Goal: Task Accomplishment & Management: Complete application form

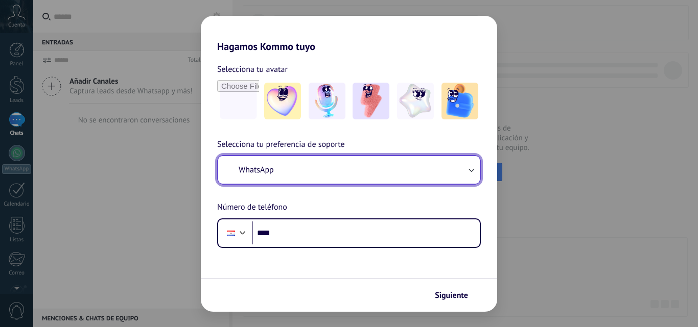
click at [442, 172] on button "WhatsApp" at bounding box center [349, 170] width 262 height 28
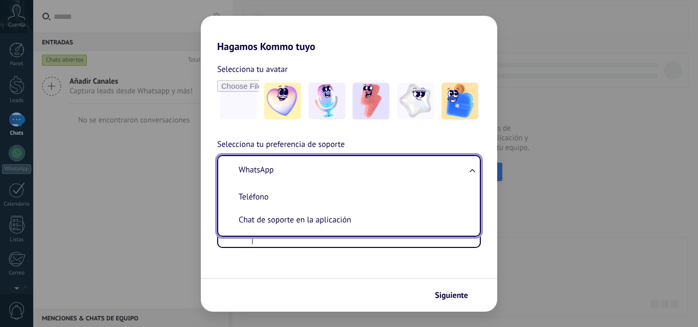
click at [313, 165] on li "WhatsApp" at bounding box center [346, 170] width 249 height 23
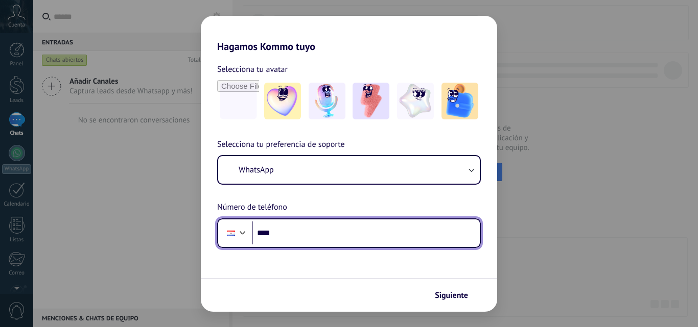
click at [308, 229] on input "****" at bounding box center [366, 233] width 228 height 23
type input "**********"
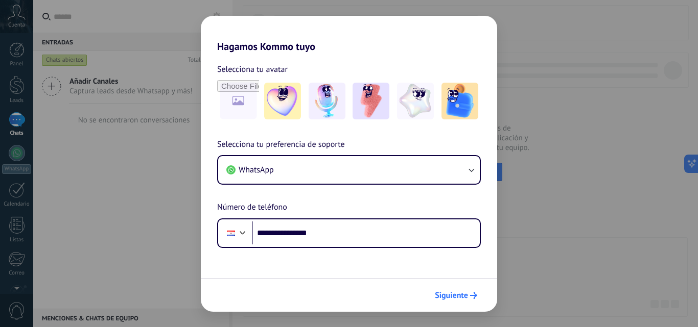
click at [444, 289] on button "Siguiente" at bounding box center [456, 295] width 52 height 17
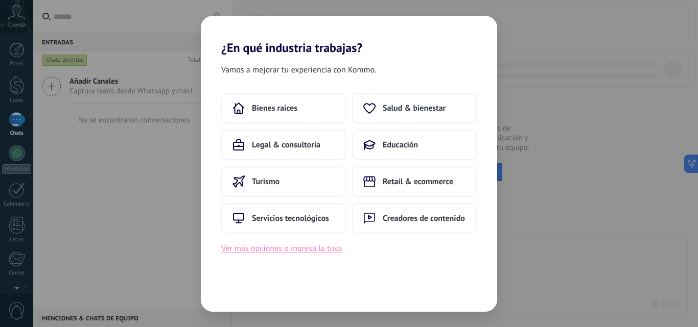
click at [265, 252] on button "Ver más opciones o ingresa la tuya" at bounding box center [281, 248] width 121 height 13
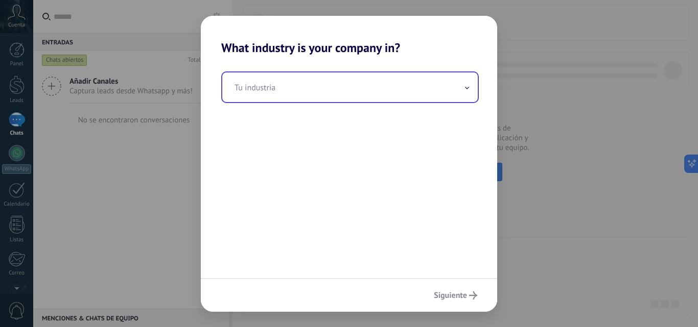
click at [325, 89] on input "text" at bounding box center [349, 88] width 255 height 30
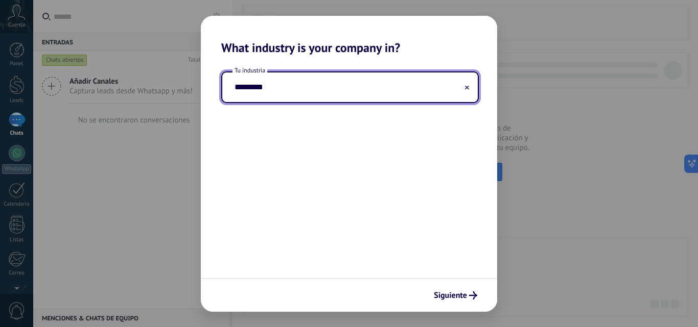
type input "*********"
click at [468, 90] on button at bounding box center [466, 87] width 5 height 10
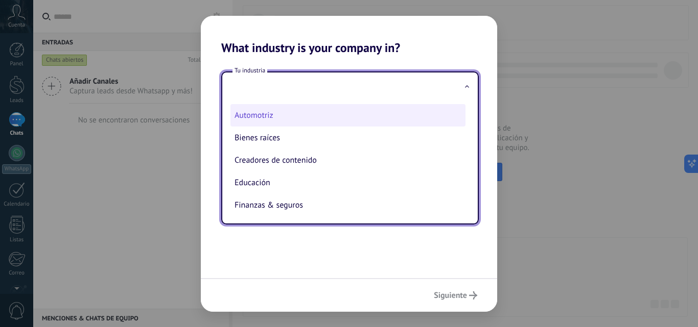
click at [261, 117] on li "Automotriz" at bounding box center [347, 115] width 235 height 22
type input "**********"
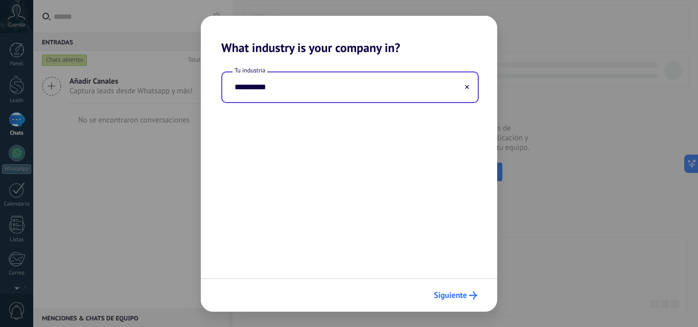
click at [460, 294] on span "Siguiente" at bounding box center [450, 295] width 33 height 7
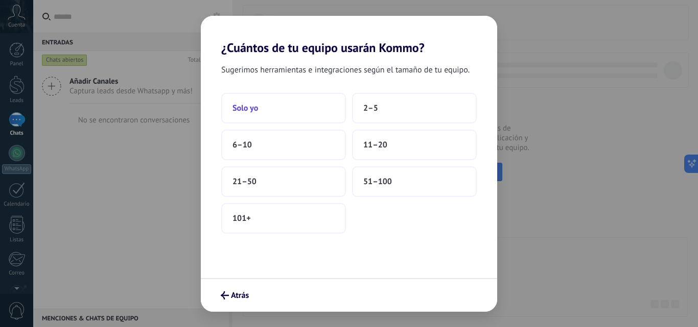
click at [276, 116] on button "Solo yo" at bounding box center [283, 108] width 125 height 31
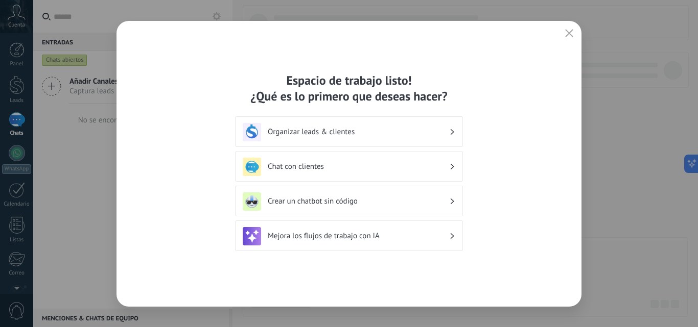
click at [428, 130] on h3 "Organizar leads & clientes" at bounding box center [358, 132] width 181 height 10
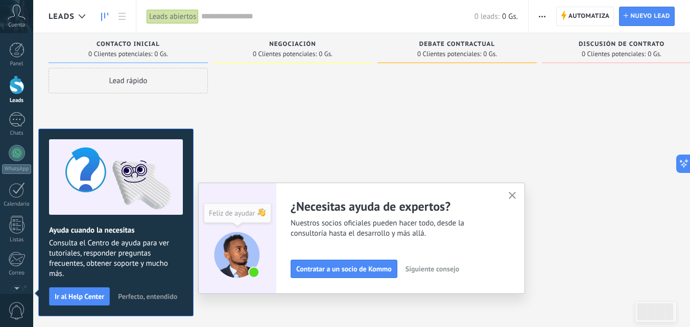
click at [147, 298] on span "Perfecto, entendido" at bounding box center [147, 296] width 59 height 7
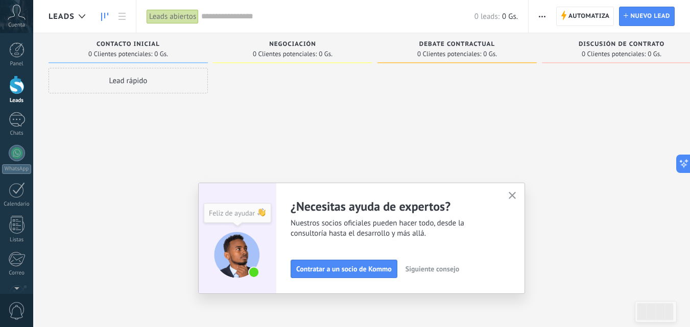
click at [512, 195] on button "button" at bounding box center [512, 197] width 13 height 14
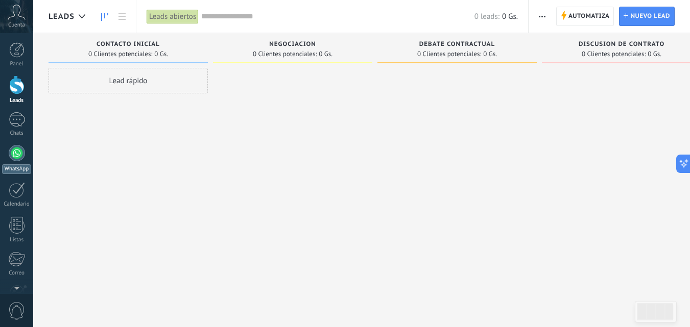
click at [23, 170] on div "WhatsApp" at bounding box center [16, 169] width 29 height 10
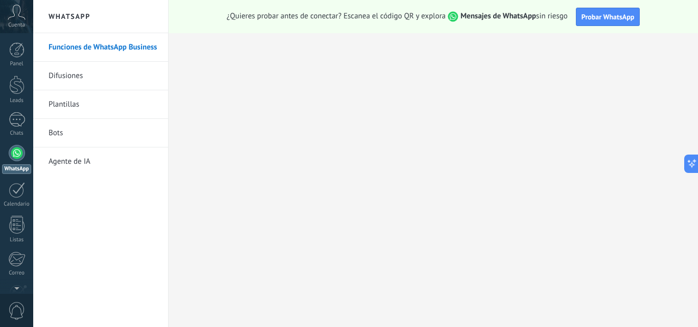
click at [65, 158] on link "Agente de IA" at bounding box center [103, 162] width 109 height 29
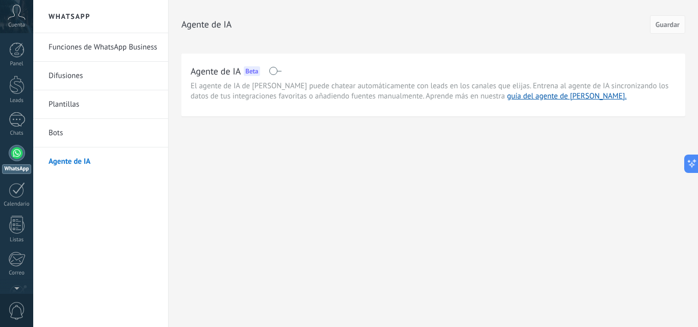
click at [279, 72] on span at bounding box center [275, 71] width 13 height 8
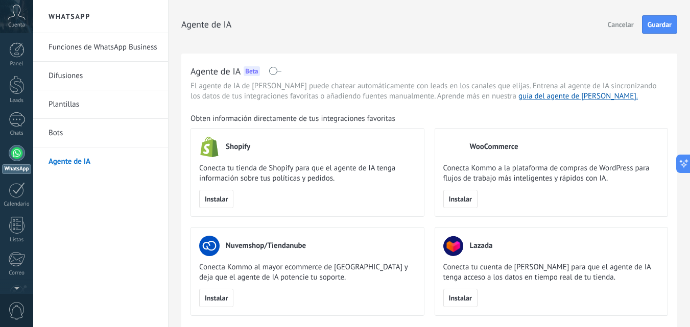
click at [268, 71] on div "Agente de IA Beta" at bounding box center [430, 71] width 478 height 16
click at [269, 71] on span at bounding box center [275, 71] width 13 height 8
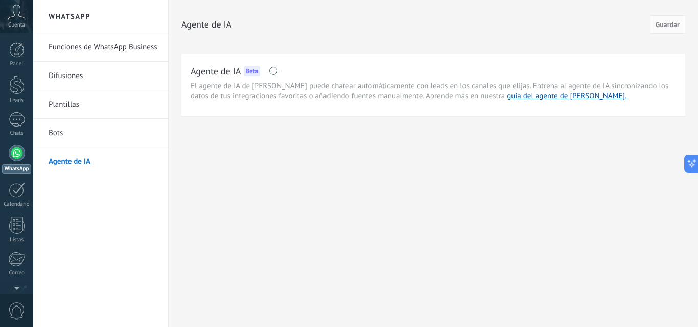
click at [87, 43] on link "Funciones de WhatsApp Business" at bounding box center [103, 47] width 109 height 29
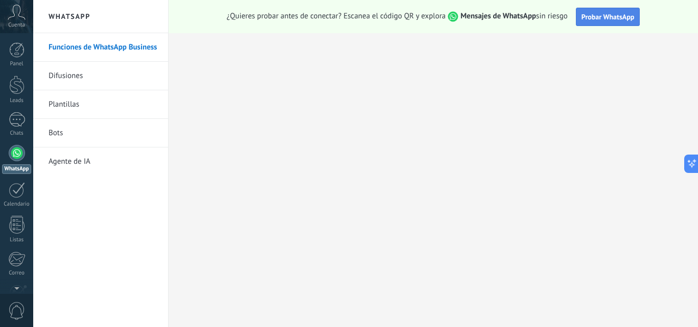
click at [606, 21] on span "Probar WhatsApp" at bounding box center [607, 16] width 53 height 9
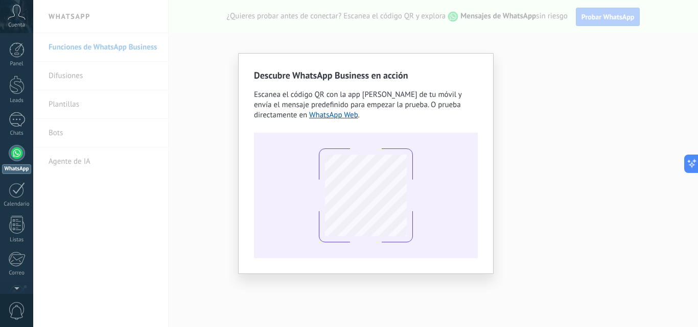
click at [155, 143] on div "Descubre WhatsApp Business en acción Escanea el código QR con la app [PERSON_NA…" at bounding box center [365, 163] width 665 height 327
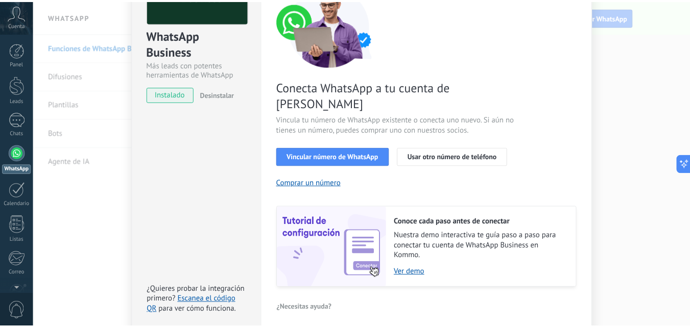
scroll to position [75, 0]
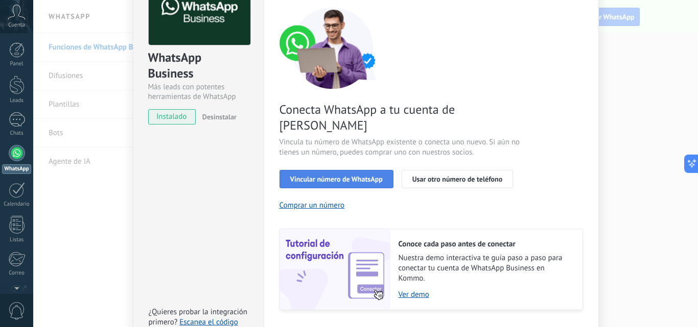
click at [332, 176] on span "Vincular número de WhatsApp" at bounding box center [336, 179] width 92 height 7
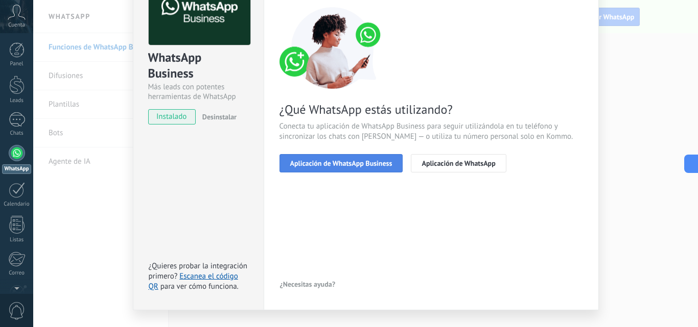
click at [359, 160] on span "Aplicación de WhatsApp Business" at bounding box center [341, 163] width 102 height 7
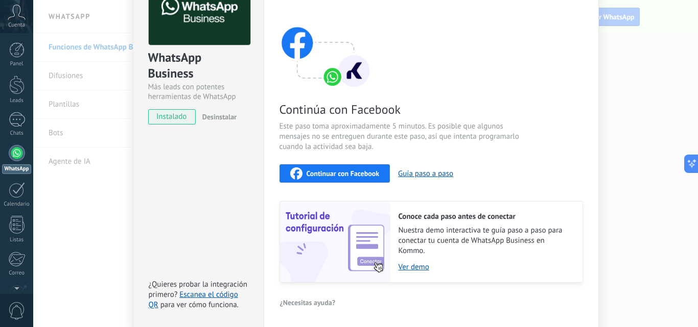
click at [326, 173] on span "Continuar con Facebook" at bounding box center [343, 173] width 73 height 7
click at [18, 125] on div at bounding box center [17, 119] width 16 height 15
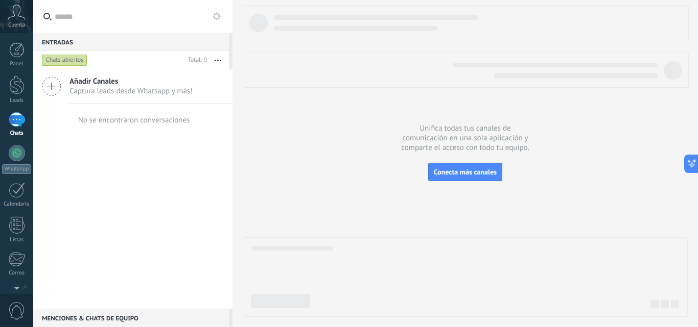
click at [19, 18] on icon at bounding box center [17, 12] width 18 height 15
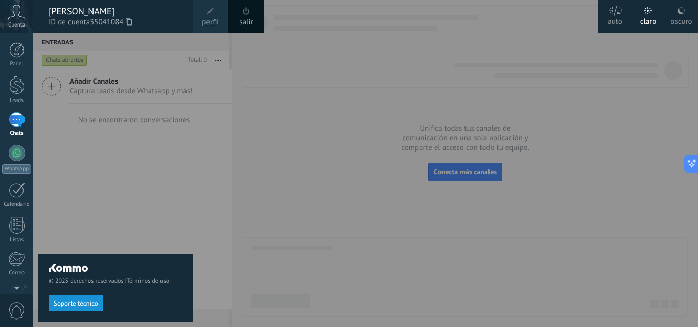
click at [351, 157] on div at bounding box center [382, 163] width 698 height 327
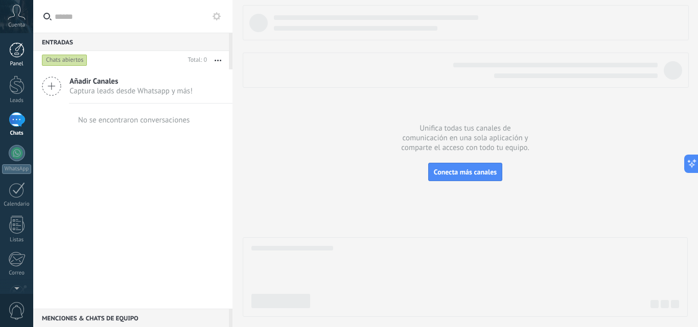
click at [16, 55] on div at bounding box center [16, 49] width 15 height 15
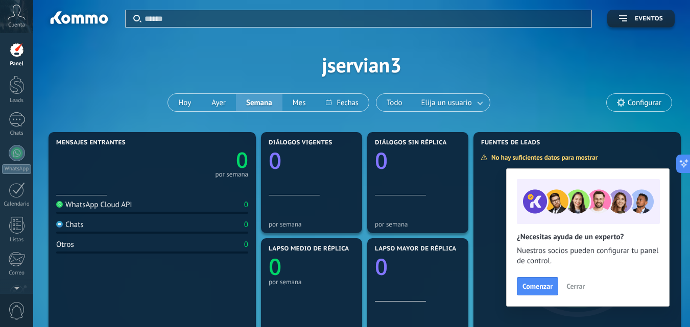
click at [571, 285] on span "Cerrar" at bounding box center [576, 286] width 18 height 7
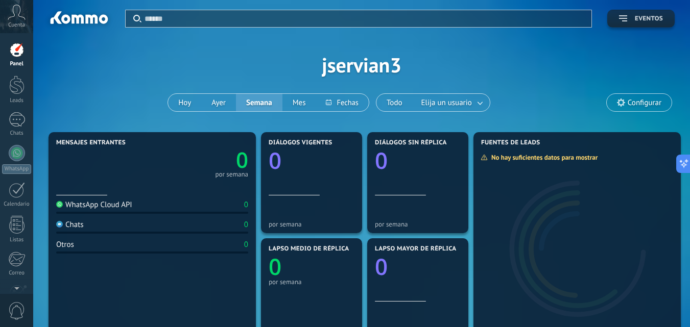
click at [634, 14] on button "Eventos" at bounding box center [640, 19] width 67 height 18
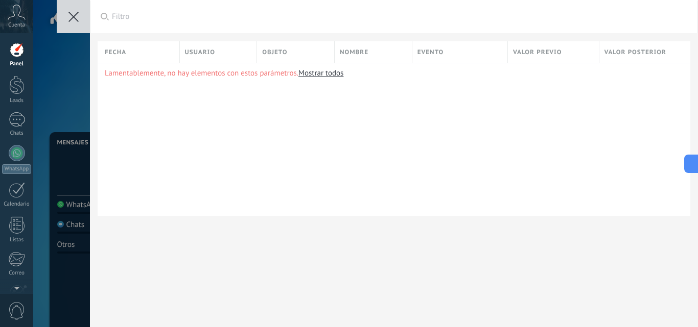
click at [77, 17] on icon at bounding box center [73, 17] width 10 height 10
